Goal: Information Seeking & Learning: Check status

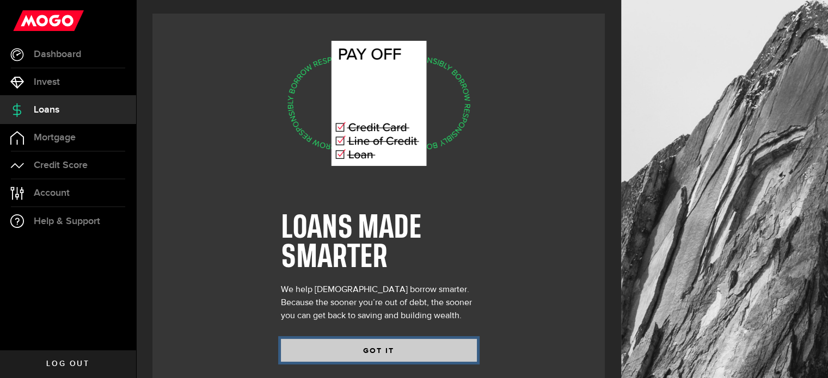
click at [412, 344] on button "GOT IT" at bounding box center [379, 350] width 196 height 23
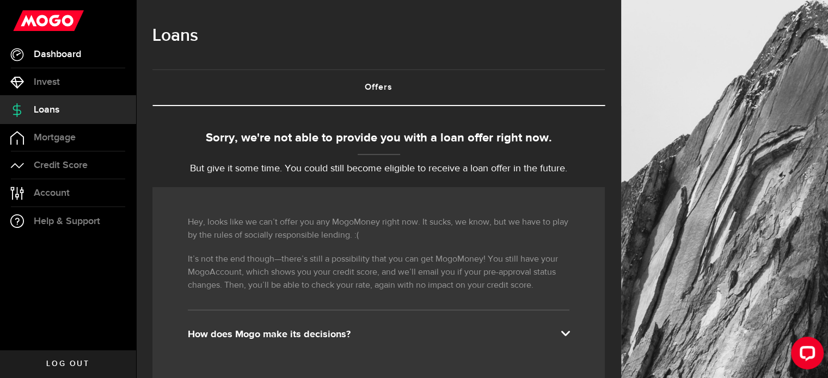
click at [65, 50] on span "Dashboard" at bounding box center [57, 55] width 47 height 10
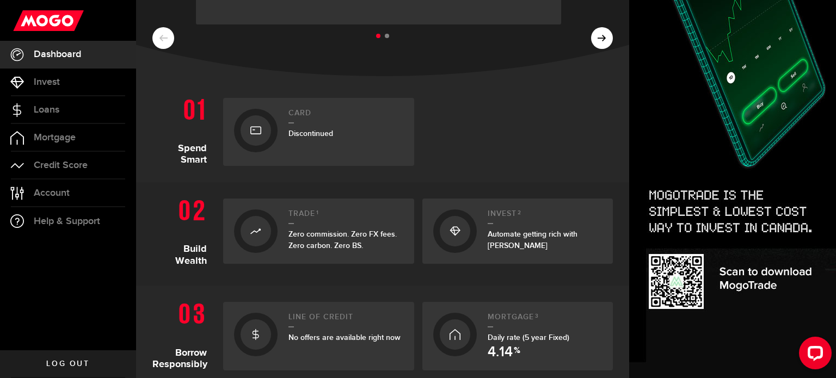
scroll to position [169, 0]
click at [590, 38] on ul at bounding box center [382, 35] width 461 height 14
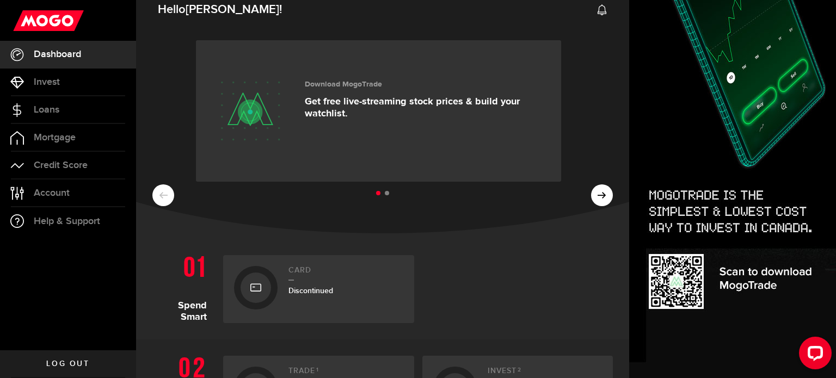
scroll to position [9, 0]
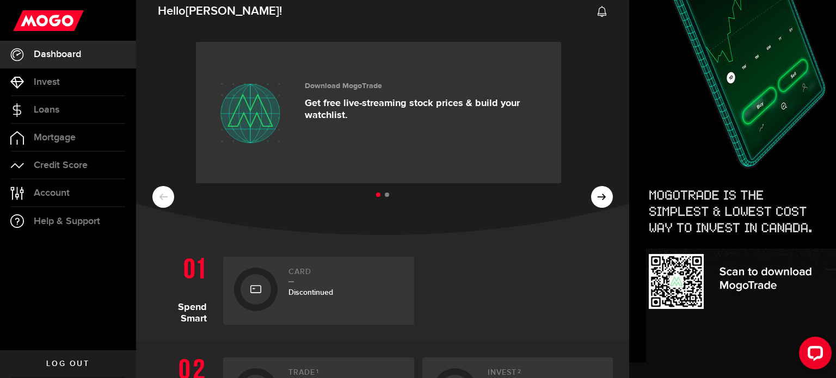
click at [594, 197] on ul at bounding box center [382, 195] width 461 height 14
click at [155, 197] on ul at bounding box center [382, 195] width 461 height 14
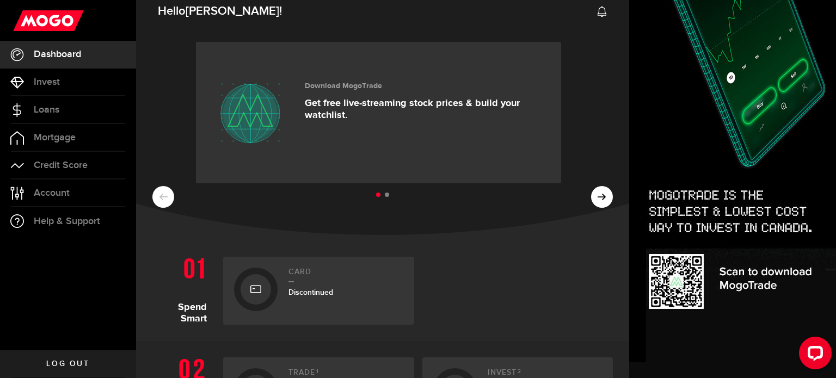
click at [385, 195] on li at bounding box center [387, 195] width 4 height 4
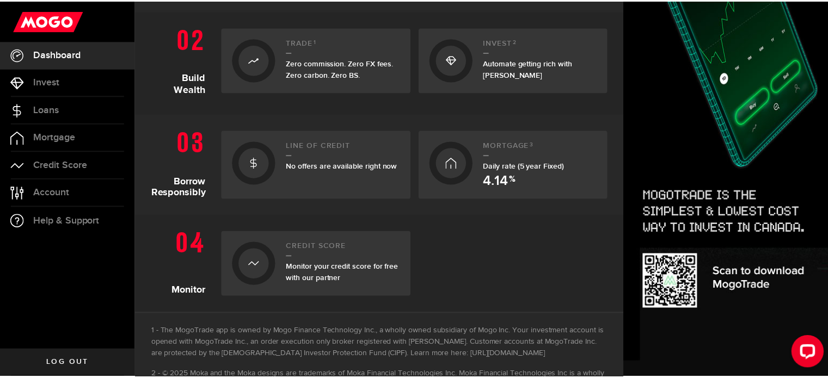
scroll to position [339, 0]
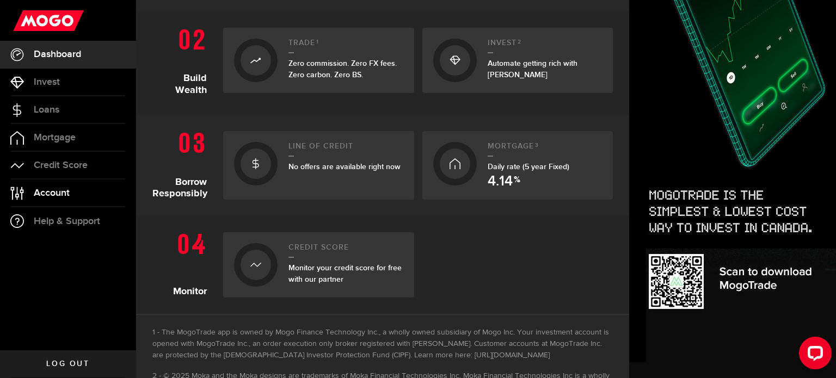
click at [84, 181] on link "Account Compte" at bounding box center [68, 193] width 136 height 27
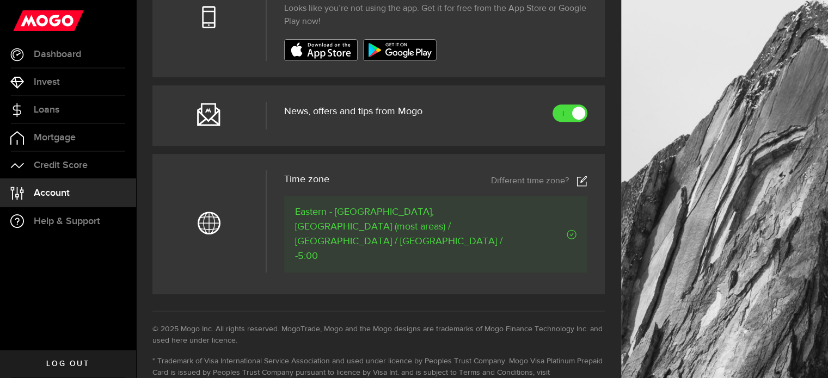
scroll to position [457, 0]
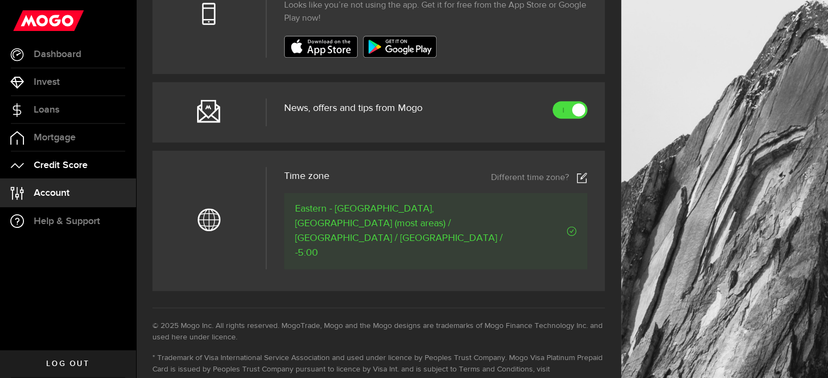
click at [109, 155] on link "Credit Score" at bounding box center [68, 165] width 136 height 27
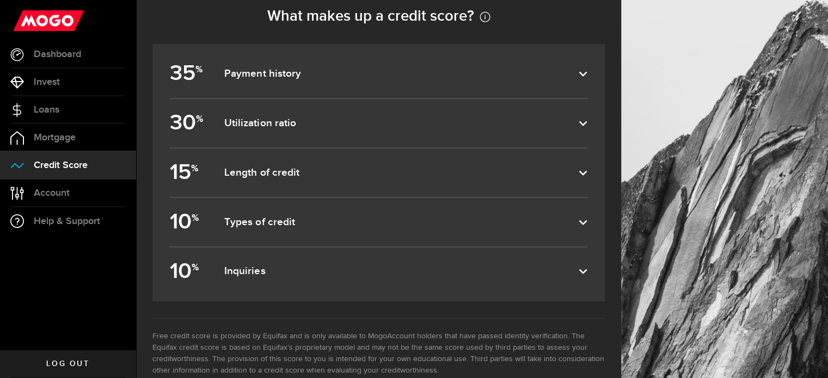
scroll to position [504, 0]
click at [525, 84] on label "35 % Payment history" at bounding box center [379, 72] width 418 height 48
click at [0, 0] on input "35 % Payment history" at bounding box center [0, 0] width 0 height 0
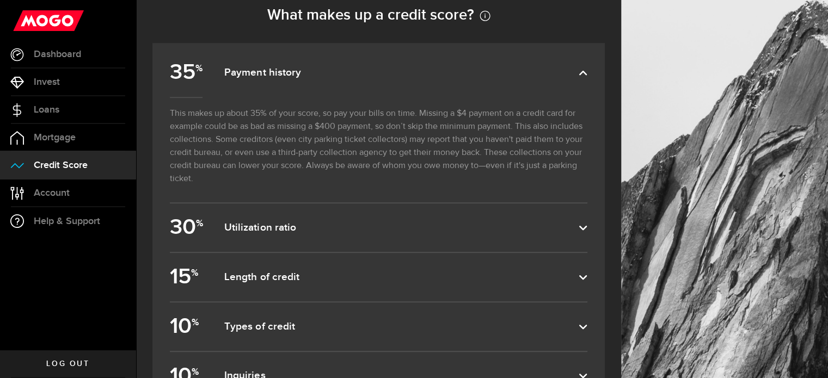
click at [525, 84] on label "35 % Payment history" at bounding box center [379, 72] width 418 height 48
click at [0, 0] on input "35 % Payment history" at bounding box center [0, 0] width 0 height 0
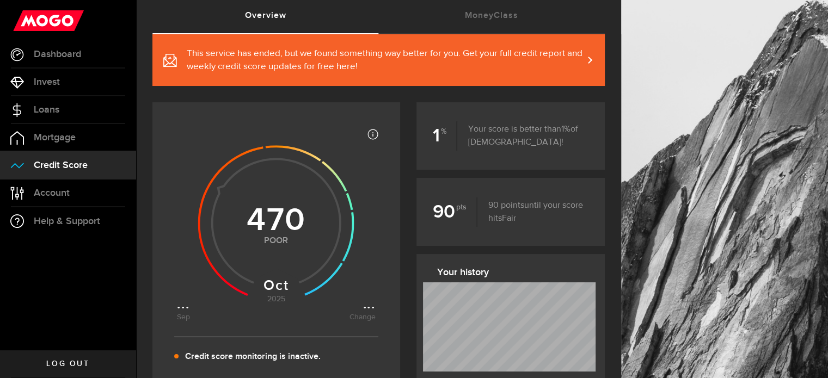
scroll to position [0, 0]
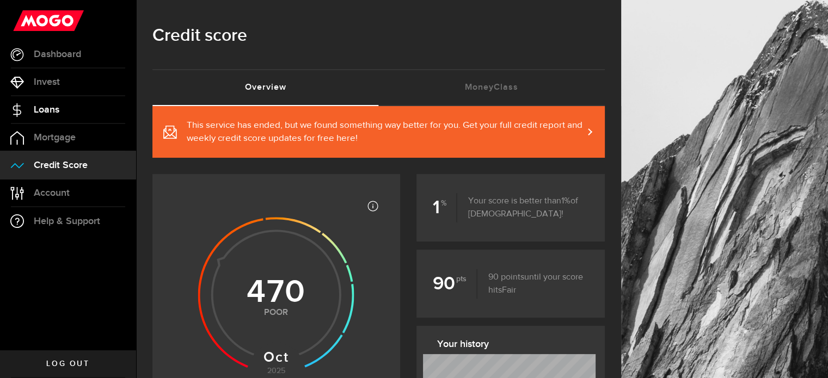
click at [77, 105] on link "Loans" at bounding box center [68, 109] width 136 height 27
